Goal: Task Accomplishment & Management: Manage account settings

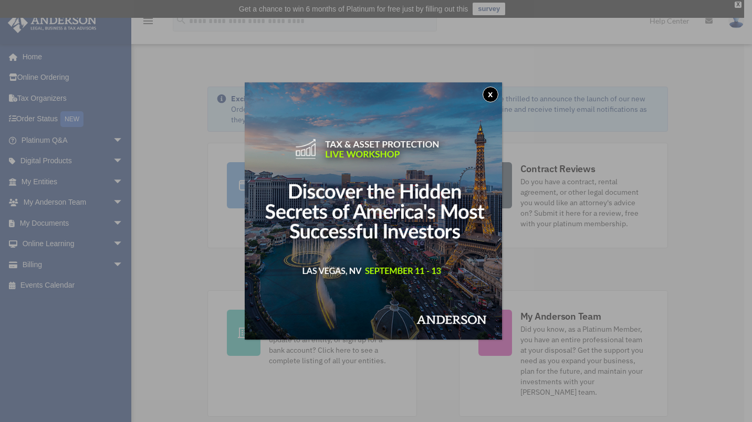
click at [496, 96] on button "x" at bounding box center [490, 95] width 16 height 16
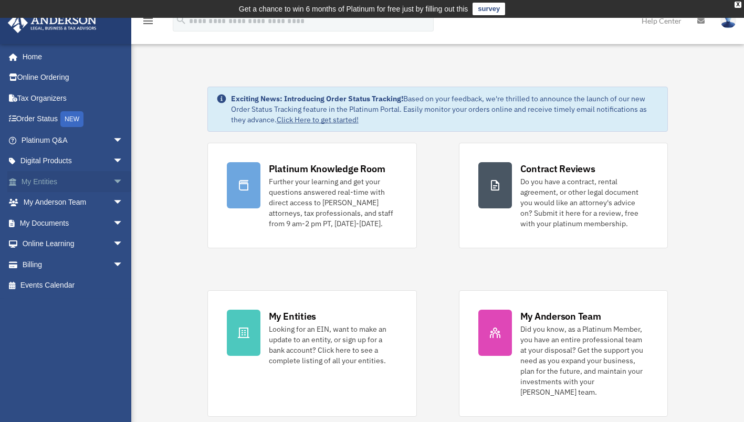
click at [67, 181] on link "My Entities arrow_drop_down" at bounding box center [73, 181] width 132 height 21
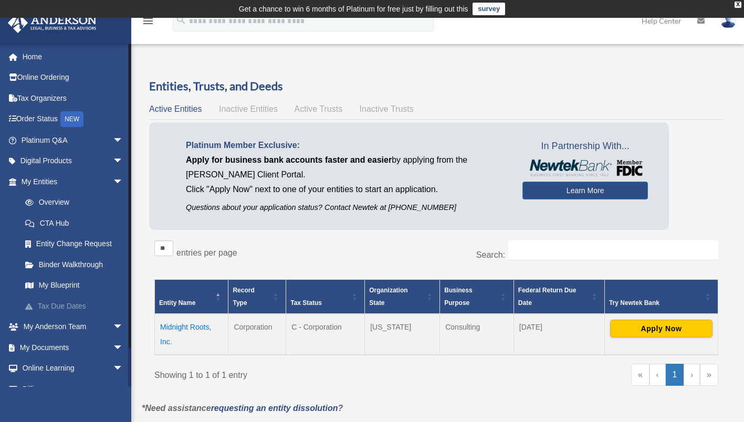
click at [65, 305] on link "Tax Due Dates" at bounding box center [77, 306] width 124 height 21
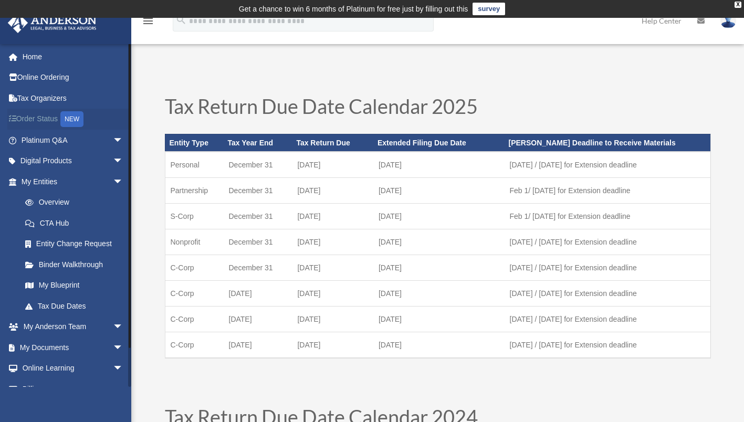
click at [30, 128] on link "Order Status NEW" at bounding box center [73, 120] width 132 height 22
click at [44, 114] on link "Order Status NEW" at bounding box center [73, 120] width 132 height 22
click at [59, 204] on link "Overview" at bounding box center [77, 202] width 124 height 21
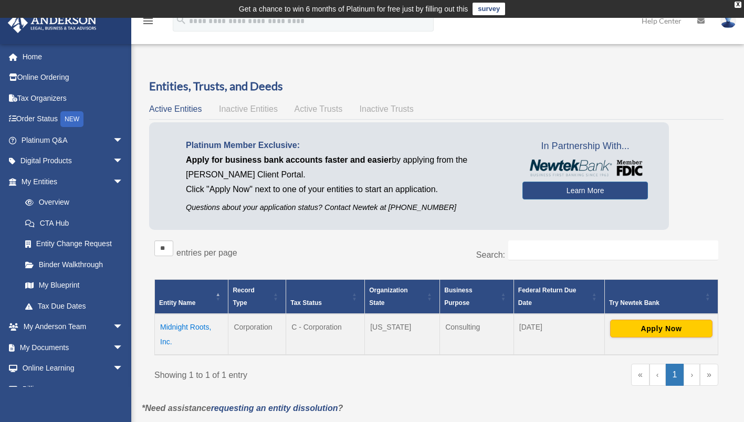
click at [179, 327] on td "Midnight Roots, Inc." at bounding box center [191, 334] width 73 height 41
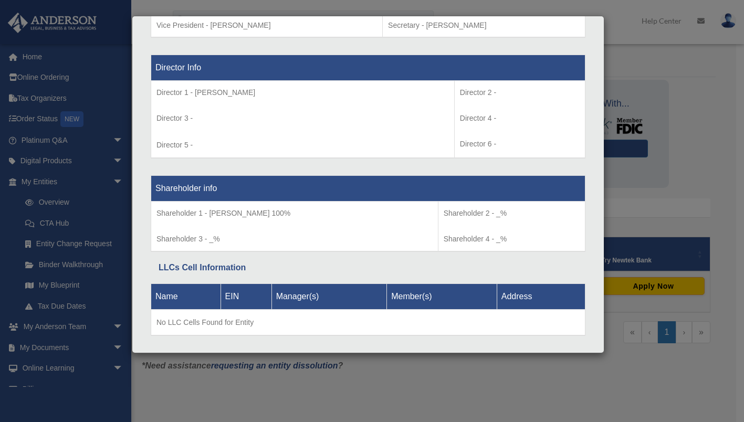
scroll to position [758, 0]
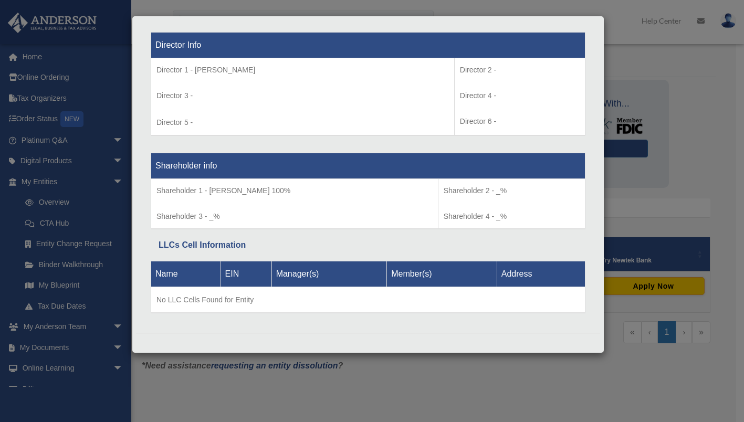
click at [638, 56] on div "Details × Articles Sent Organizational Date" at bounding box center [372, 211] width 744 height 422
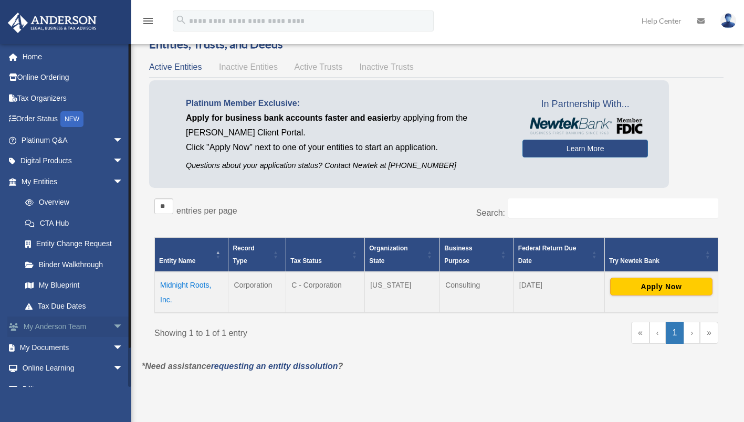
click at [90, 321] on link "My Anderson Team arrow_drop_down" at bounding box center [73, 327] width 132 height 21
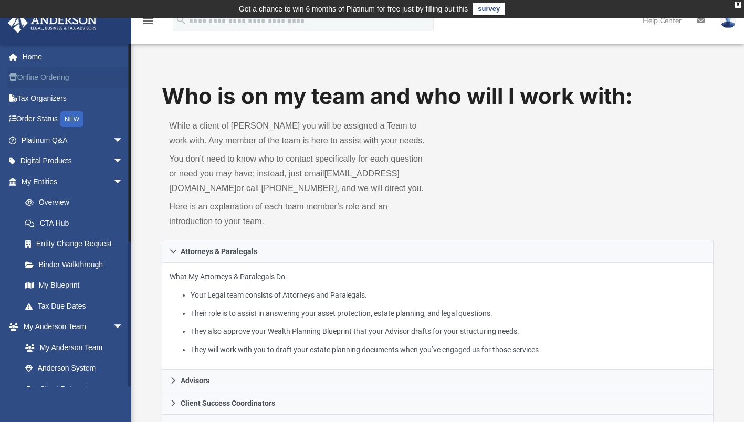
click at [48, 77] on link "Online Ordering" at bounding box center [73, 77] width 132 height 21
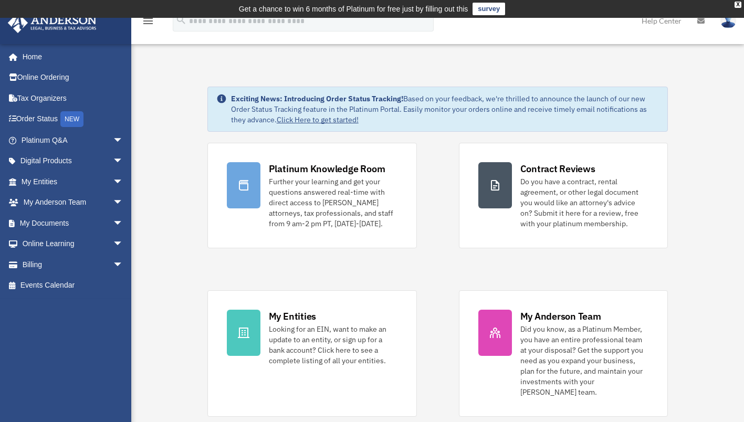
click at [734, 23] on img at bounding box center [728, 20] width 16 height 15
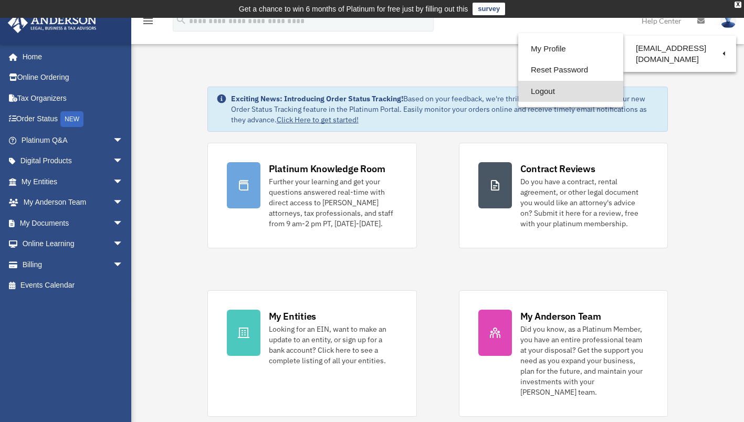
click at [551, 100] on link "Logout" at bounding box center [570, 92] width 105 height 22
